Goal: Task Accomplishment & Management: Use online tool/utility

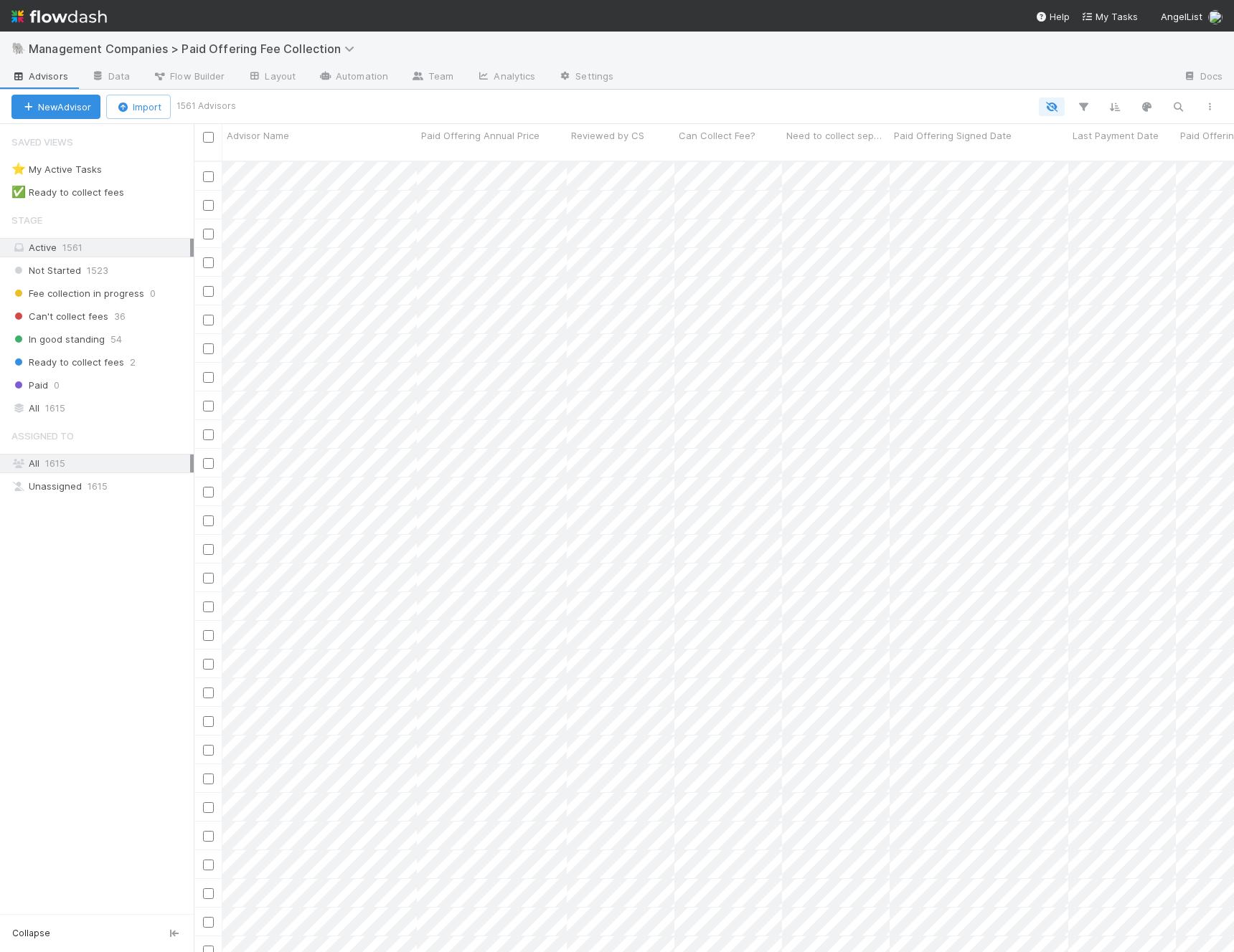
scroll to position [803, 1040]
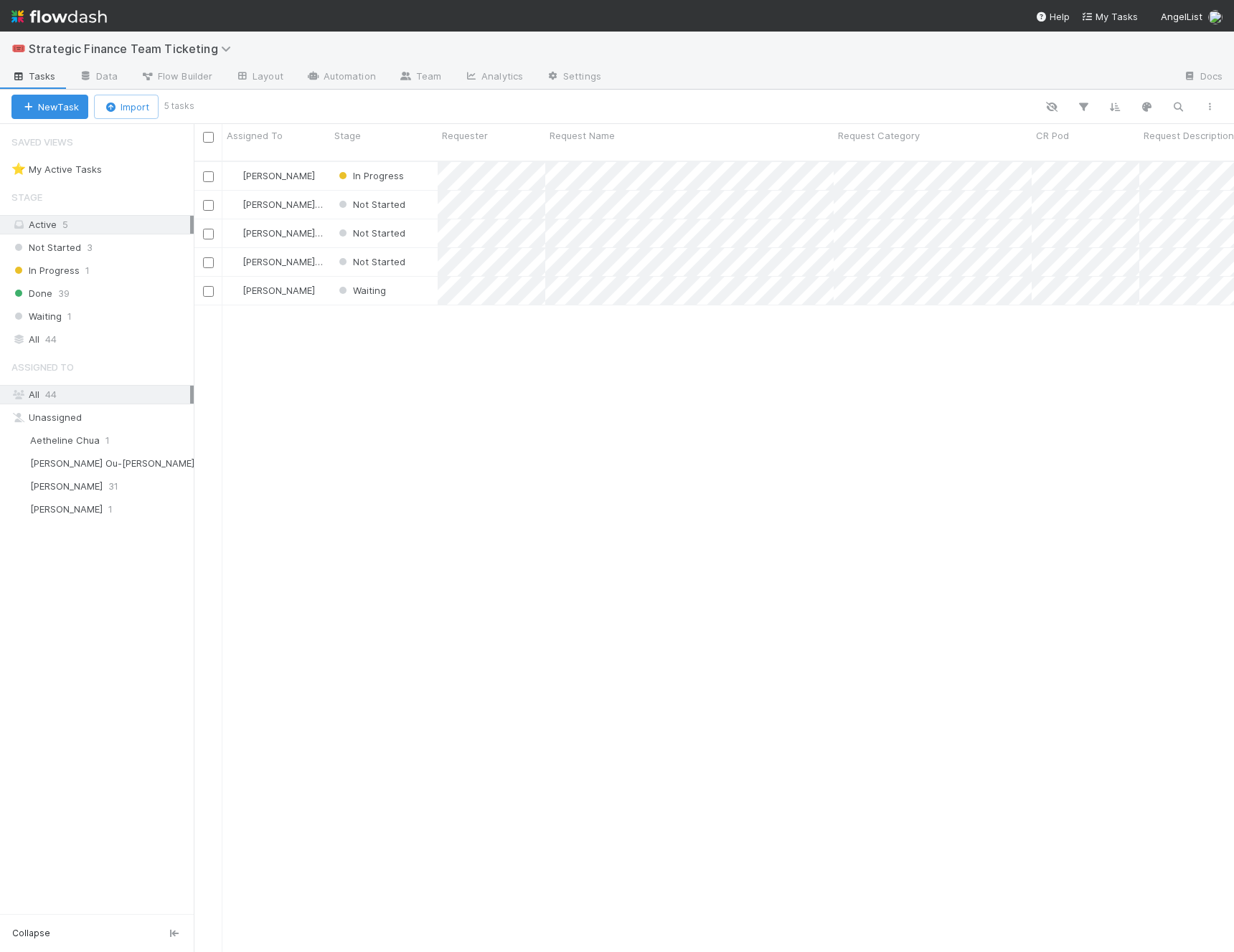
scroll to position [803, 1040]
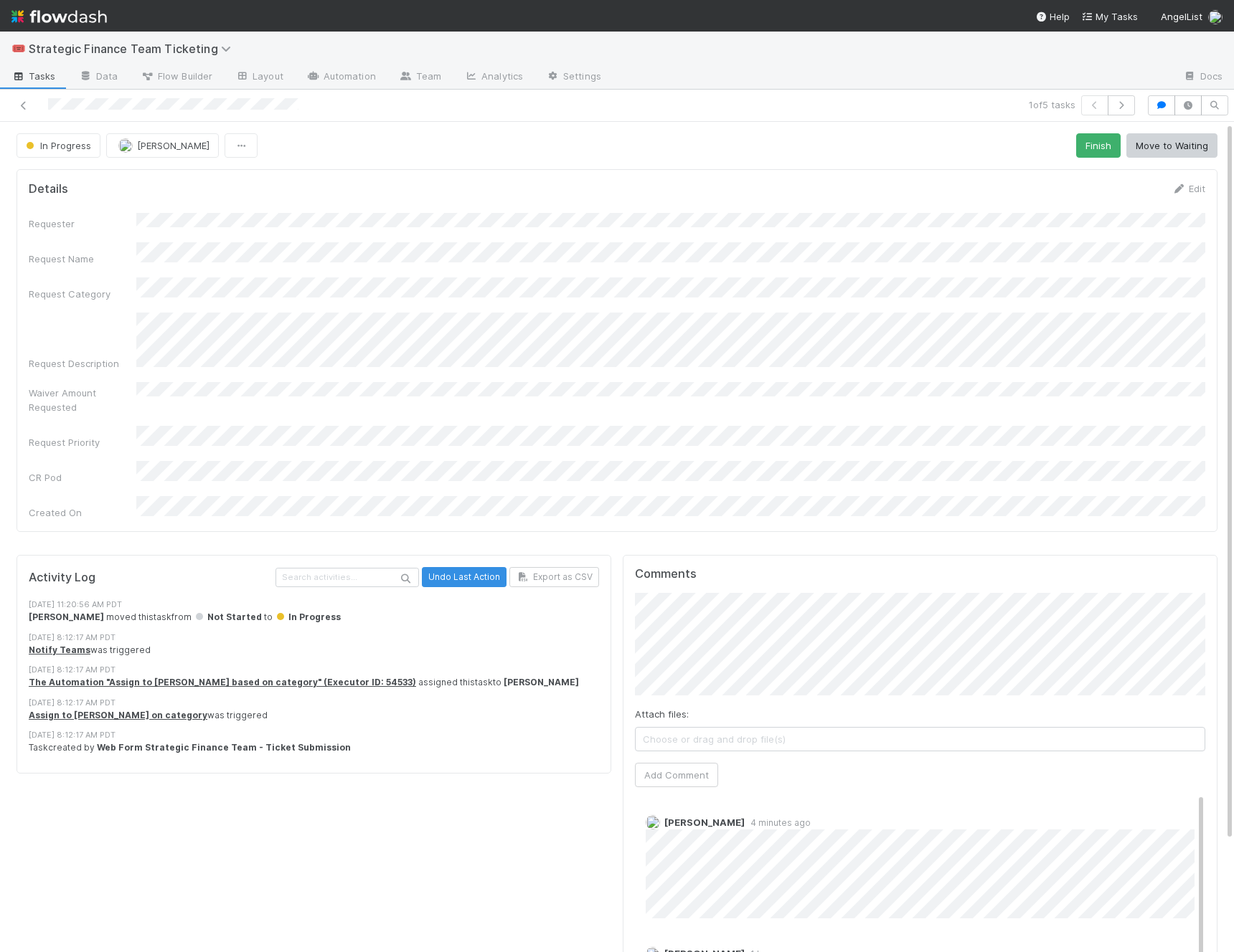
scroll to position [129, 0]
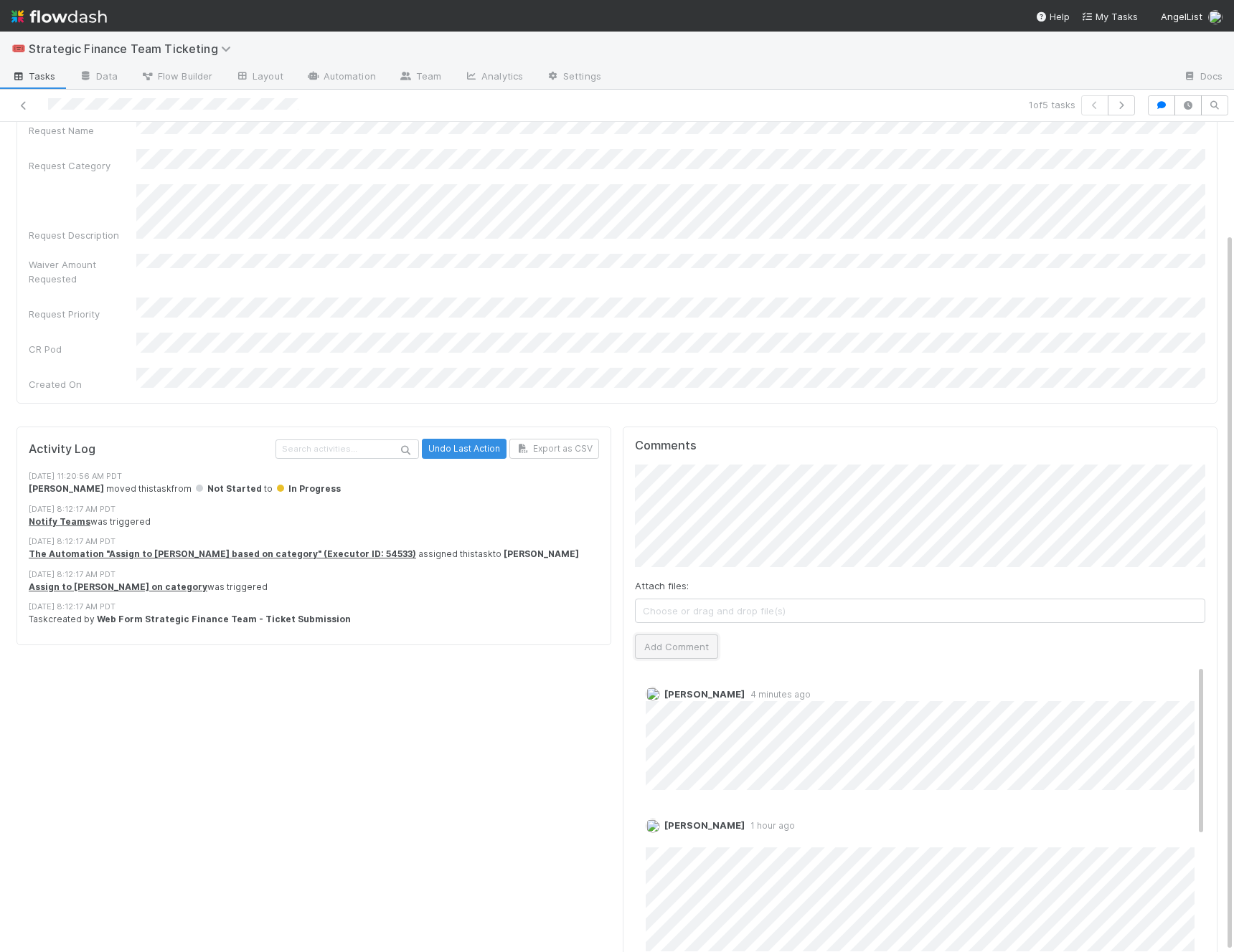
click at [683, 635] on button "Add Comment" at bounding box center [677, 647] width 84 height 24
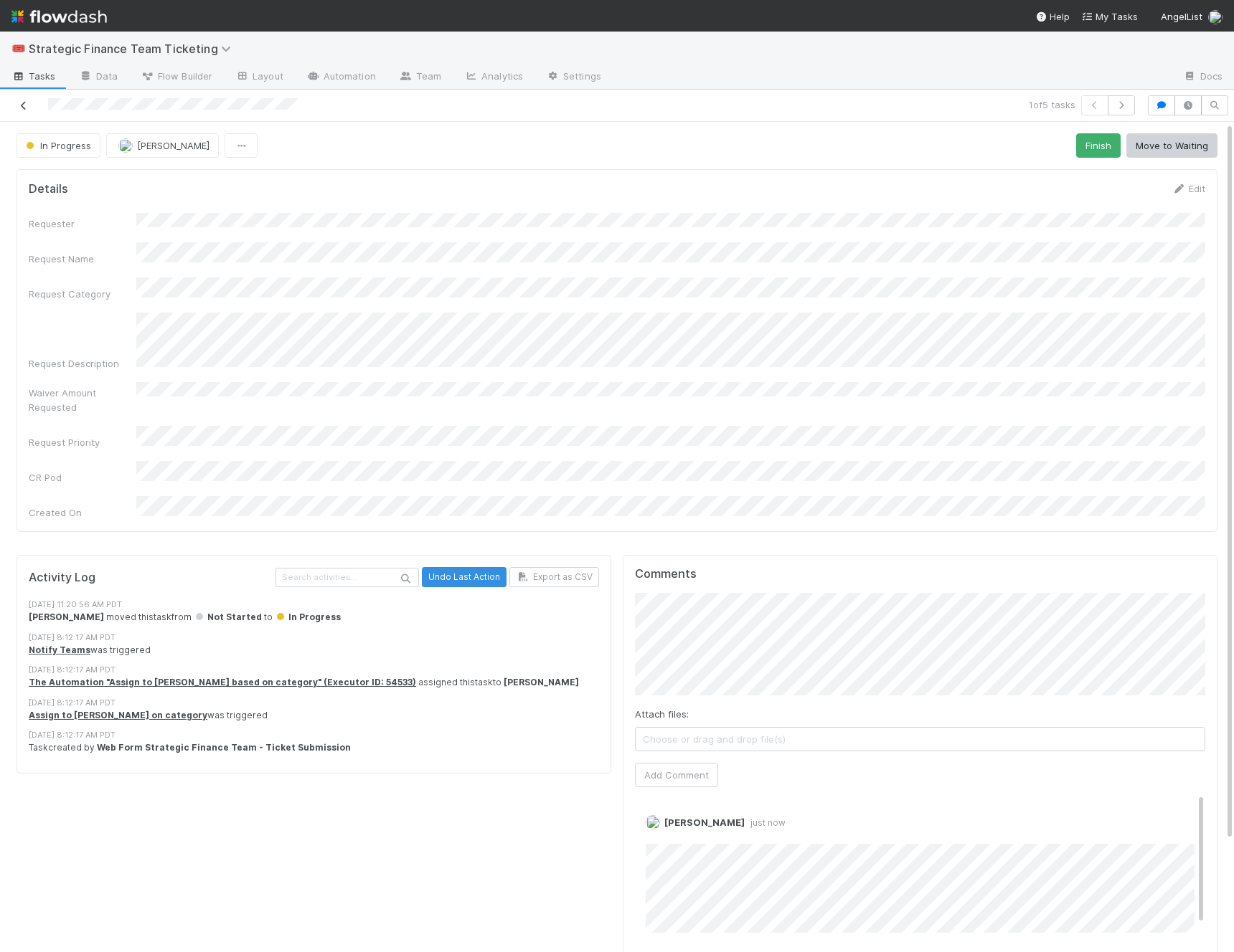
click at [23, 107] on icon at bounding box center [24, 106] width 14 height 9
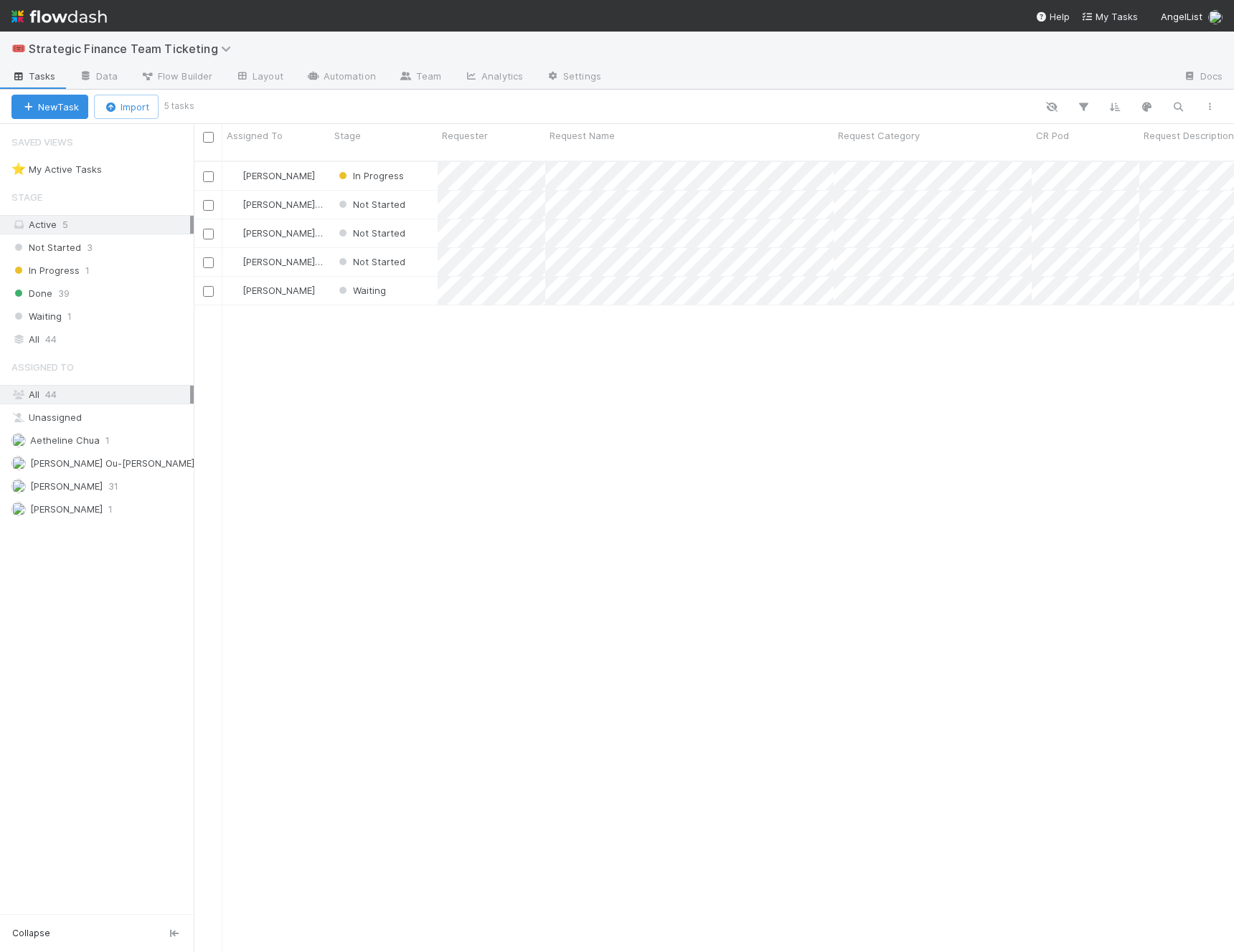
scroll to position [803, 1040]
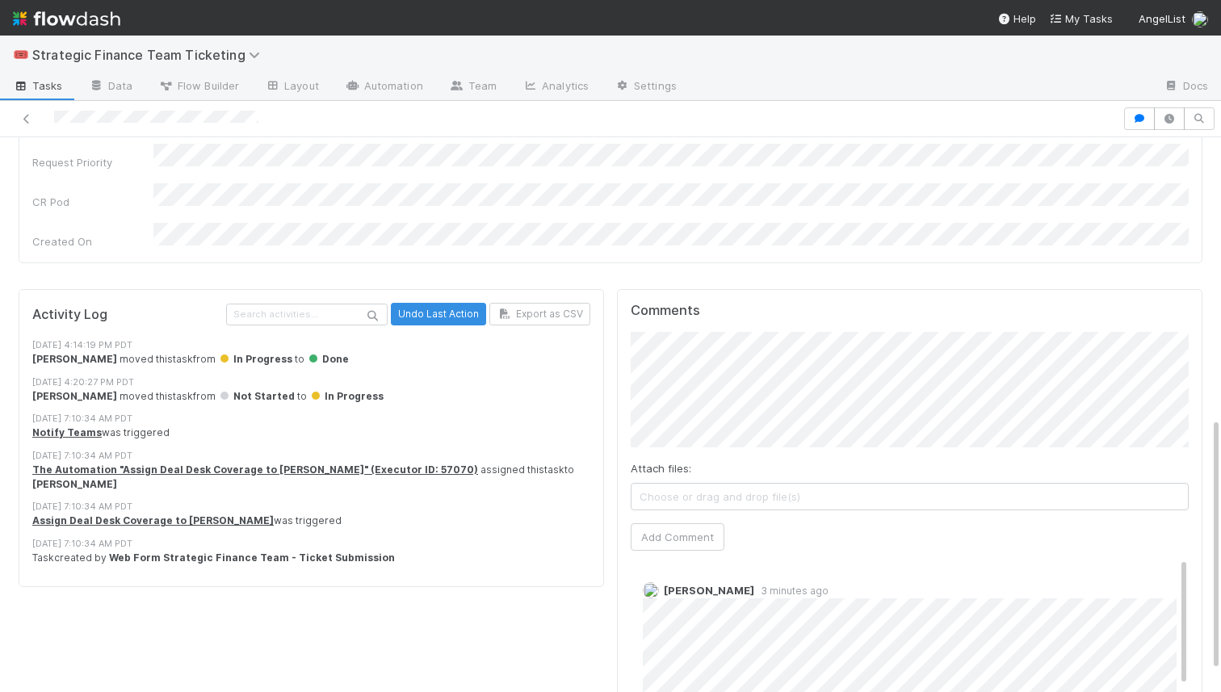
scroll to position [612, 0]
